Goal: Transaction & Acquisition: Purchase product/service

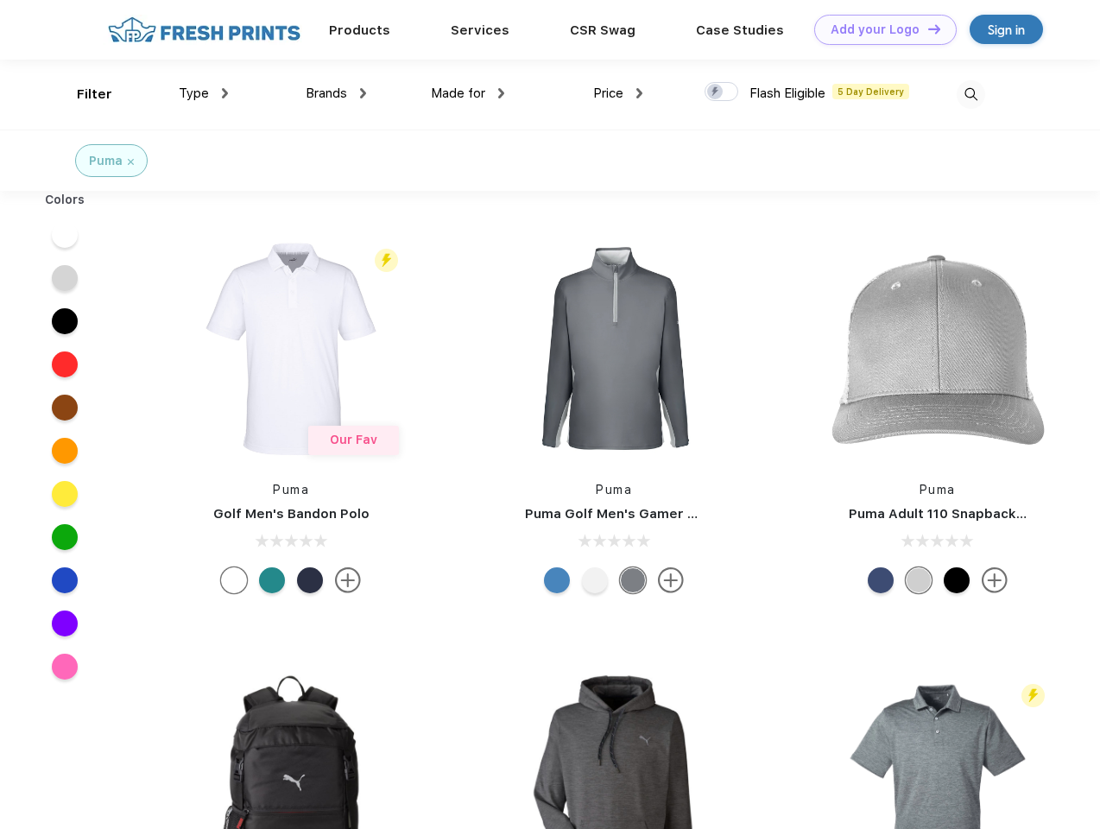
scroll to position [1, 0]
click at [879, 29] on link "Add your Logo Design Tool" at bounding box center [885, 30] width 142 height 30
click at [0, 0] on div "Design Tool" at bounding box center [0, 0] width 0 height 0
click at [927, 28] on link "Add your Logo Design Tool" at bounding box center [885, 30] width 142 height 30
click at [83, 94] on div "Filter" at bounding box center [94, 95] width 35 height 20
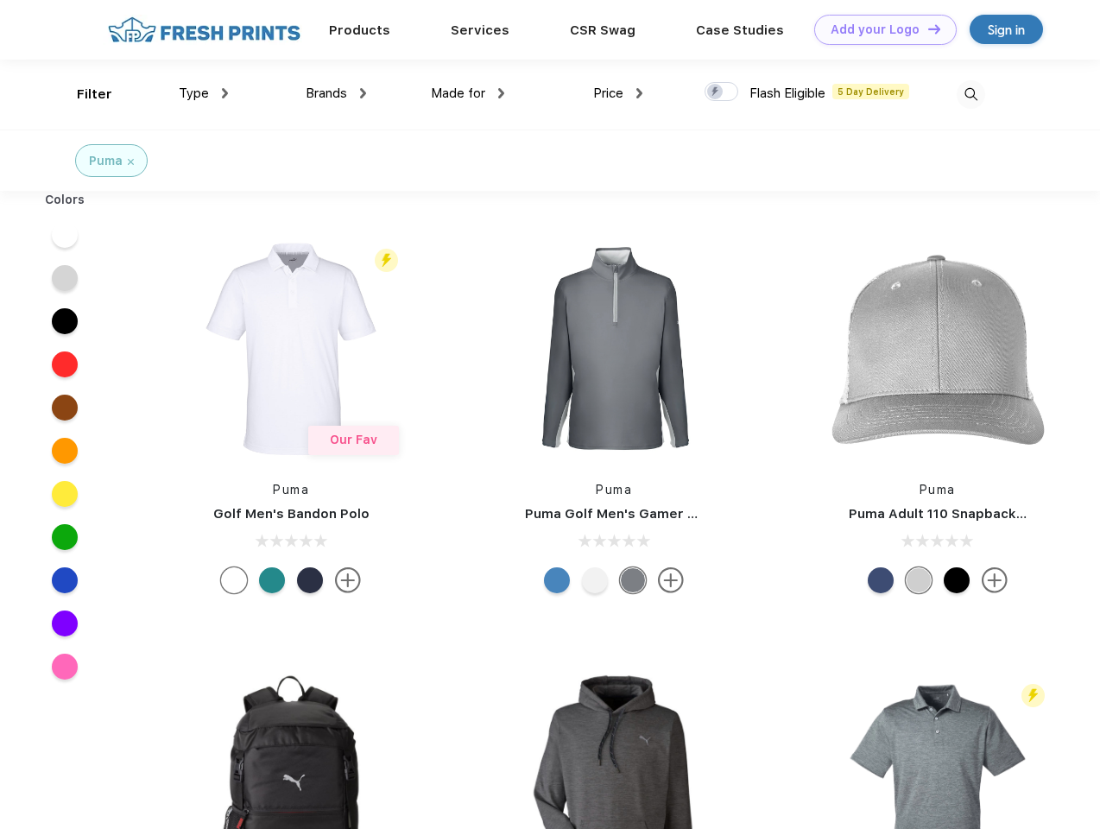
click at [204, 93] on span "Type" at bounding box center [194, 93] width 30 height 16
click at [336, 93] on span "Brands" at bounding box center [326, 93] width 41 height 16
click at [468, 93] on span "Made for" at bounding box center [458, 93] width 54 height 16
click at [618, 93] on span "Price" at bounding box center [608, 93] width 30 height 16
click at [722, 92] on div at bounding box center [722, 91] width 34 height 19
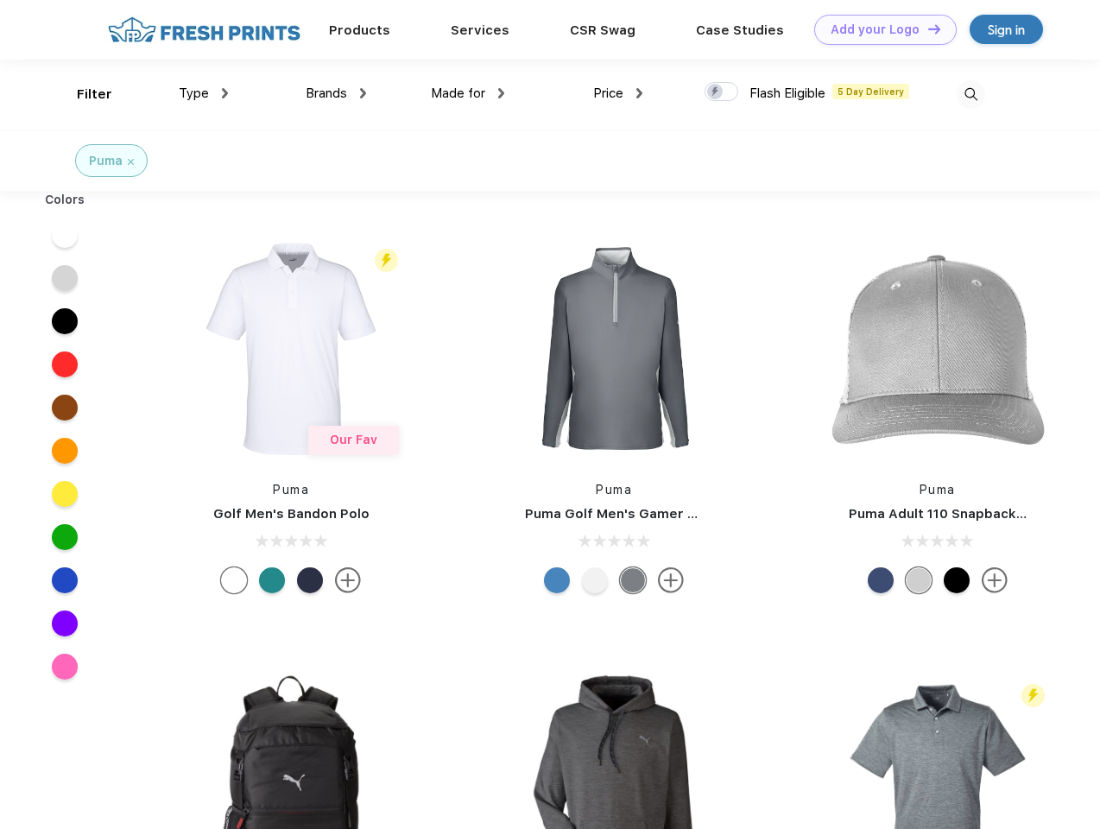
click at [716, 92] on input "checkbox" at bounding box center [710, 86] width 11 height 11
click at [971, 94] on img at bounding box center [971, 94] width 28 height 28
